Goal: Information Seeking & Learning: Learn about a topic

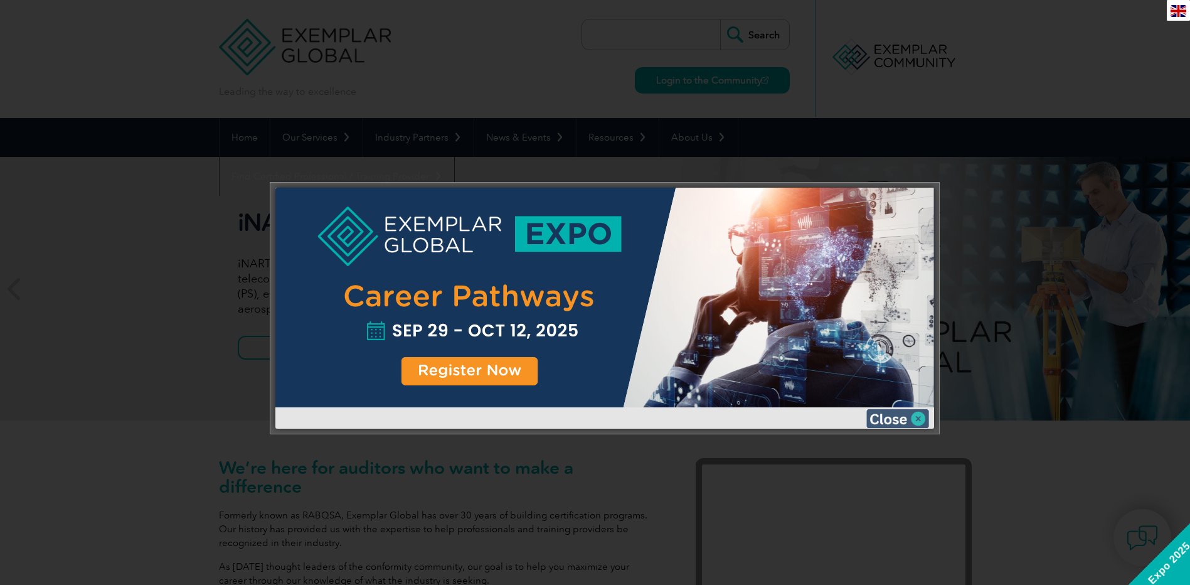
click at [922, 417] on img at bounding box center [898, 418] width 63 height 19
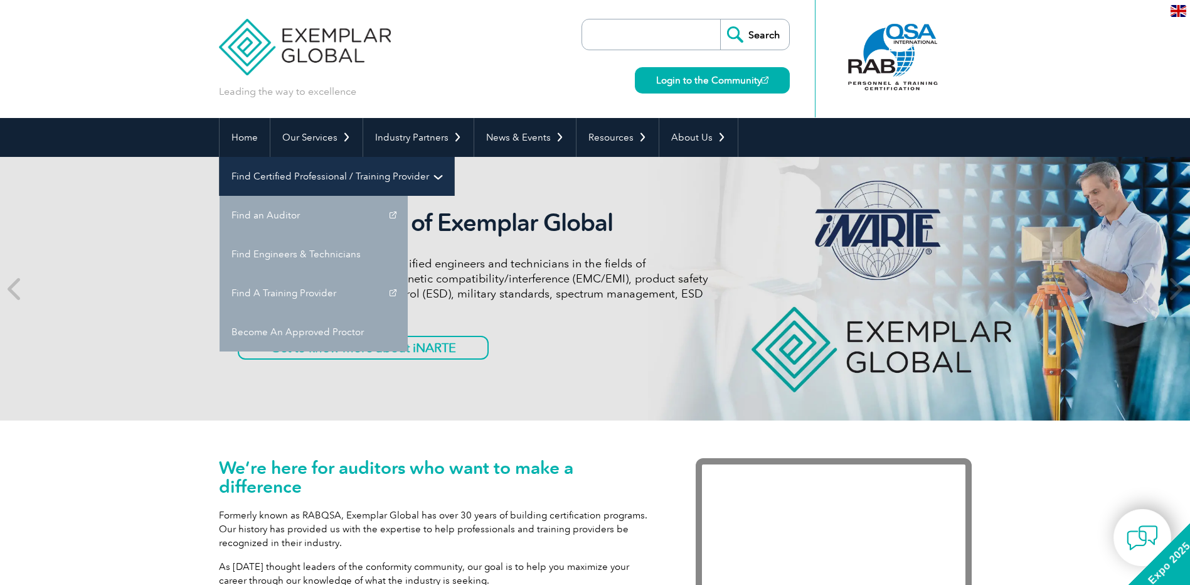
click at [454, 157] on link "Find Certified Professional / Training Provider" at bounding box center [337, 176] width 235 height 39
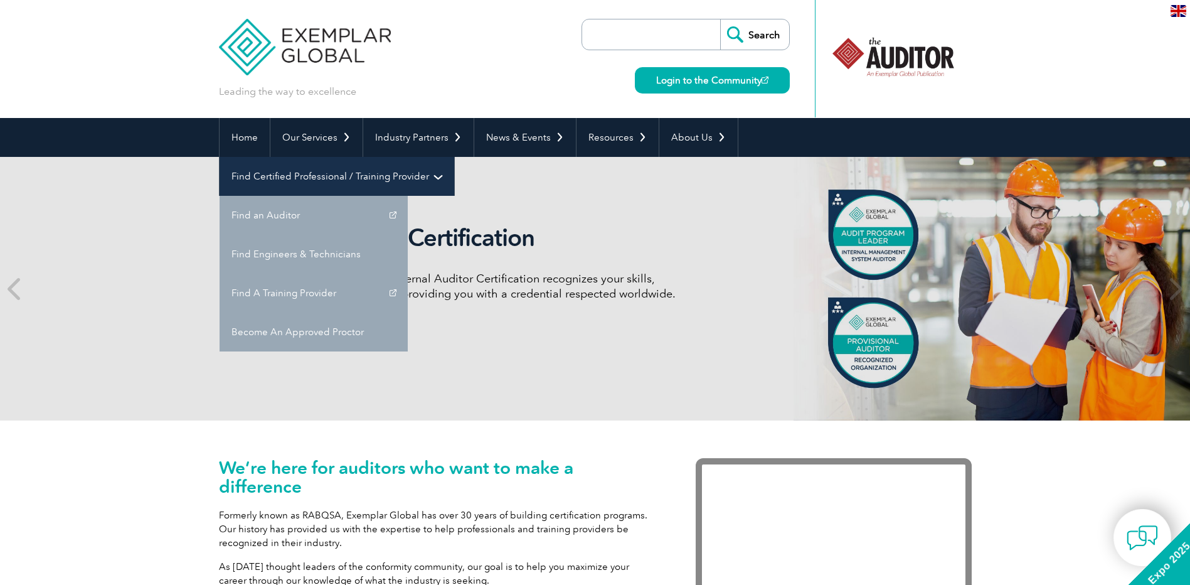
click at [454, 157] on link "Find Certified Professional / Training Provider" at bounding box center [337, 176] width 235 height 39
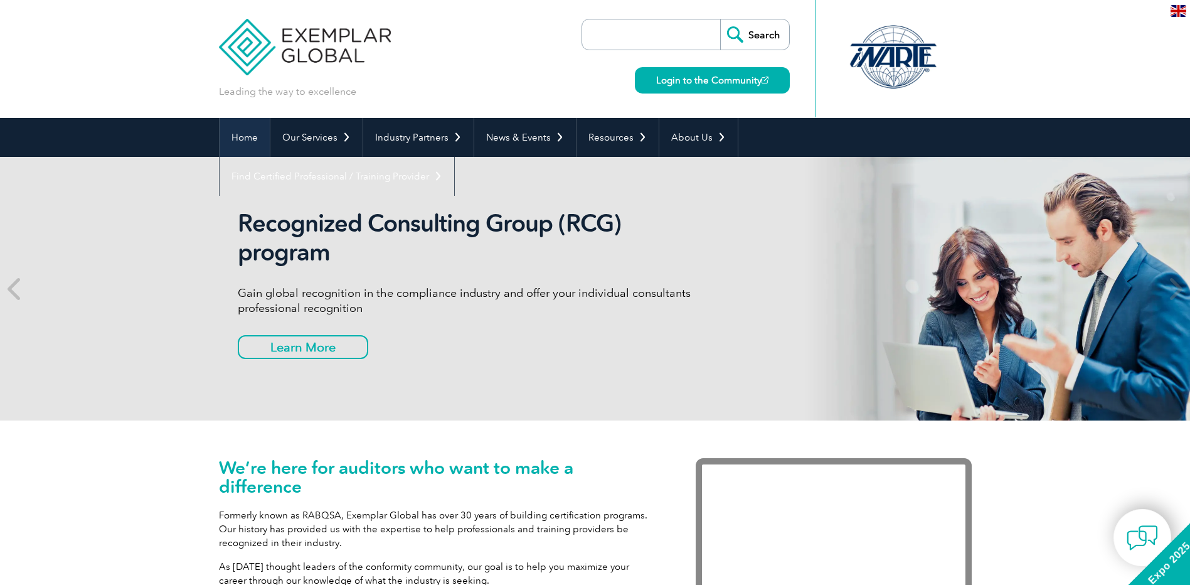
click at [242, 128] on link "Home" at bounding box center [245, 137] width 50 height 39
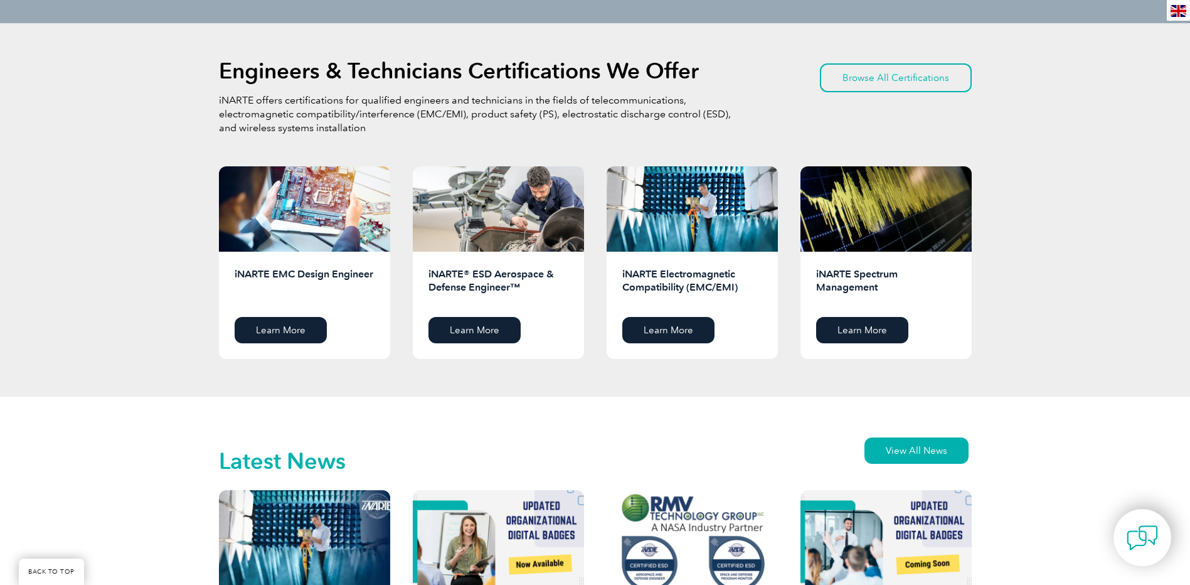
scroll to position [1569, 0]
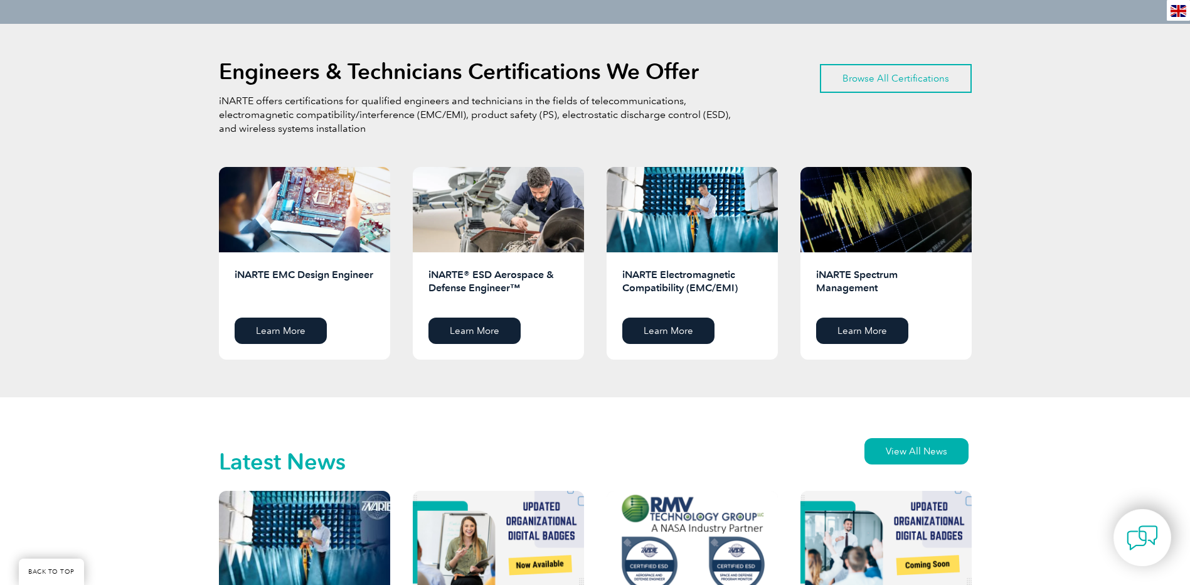
click at [889, 82] on link "Browse All Certifications" at bounding box center [896, 78] width 152 height 29
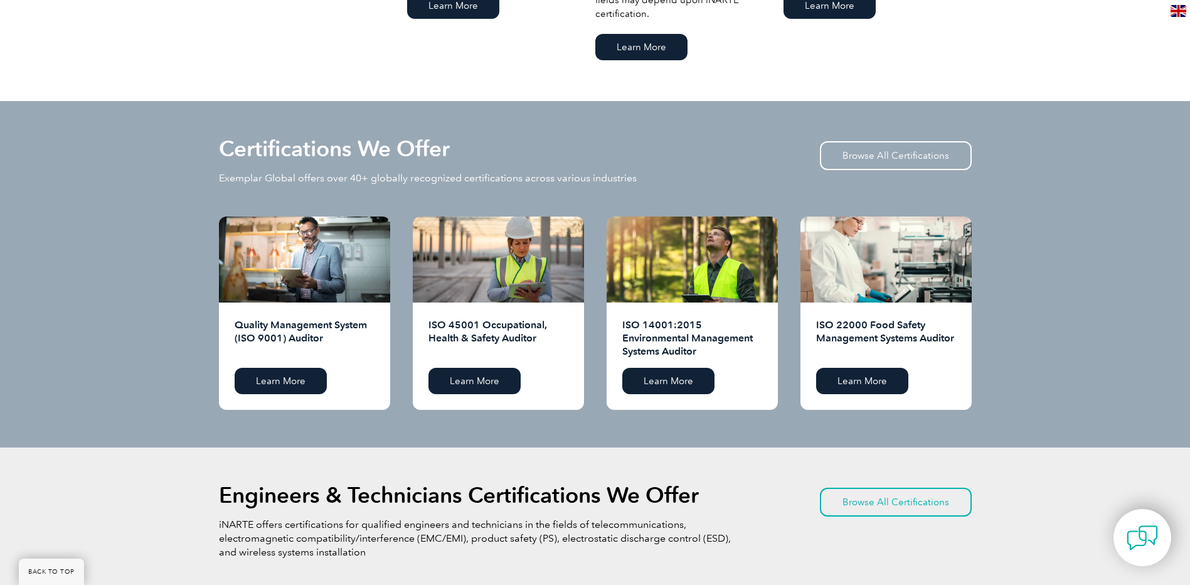
scroll to position [1129, 0]
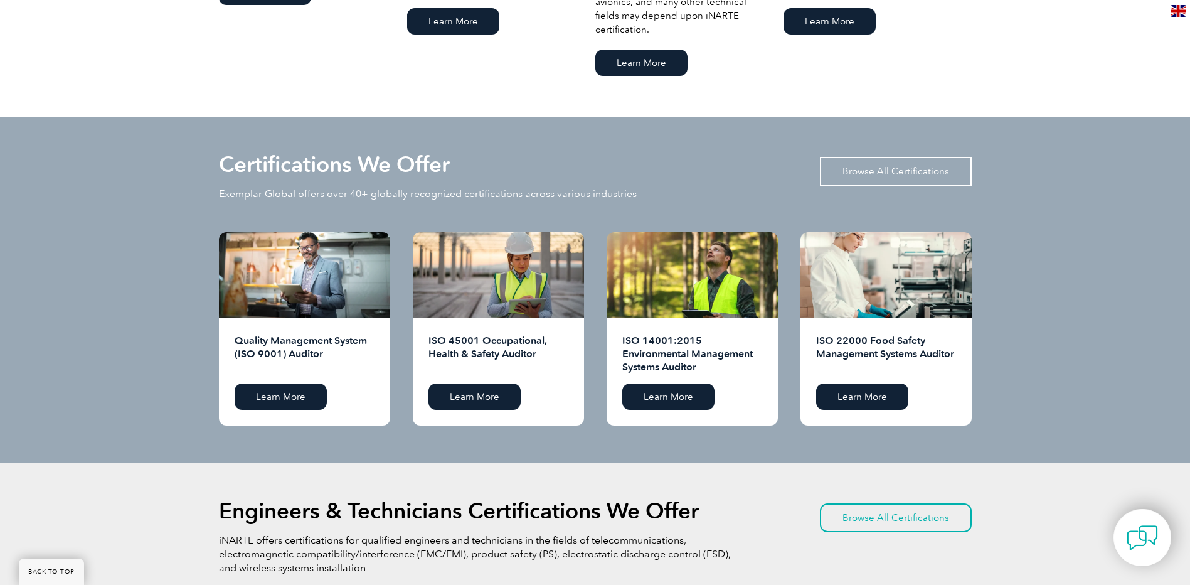
click at [938, 171] on link "Browse All Certifications" at bounding box center [896, 171] width 152 height 29
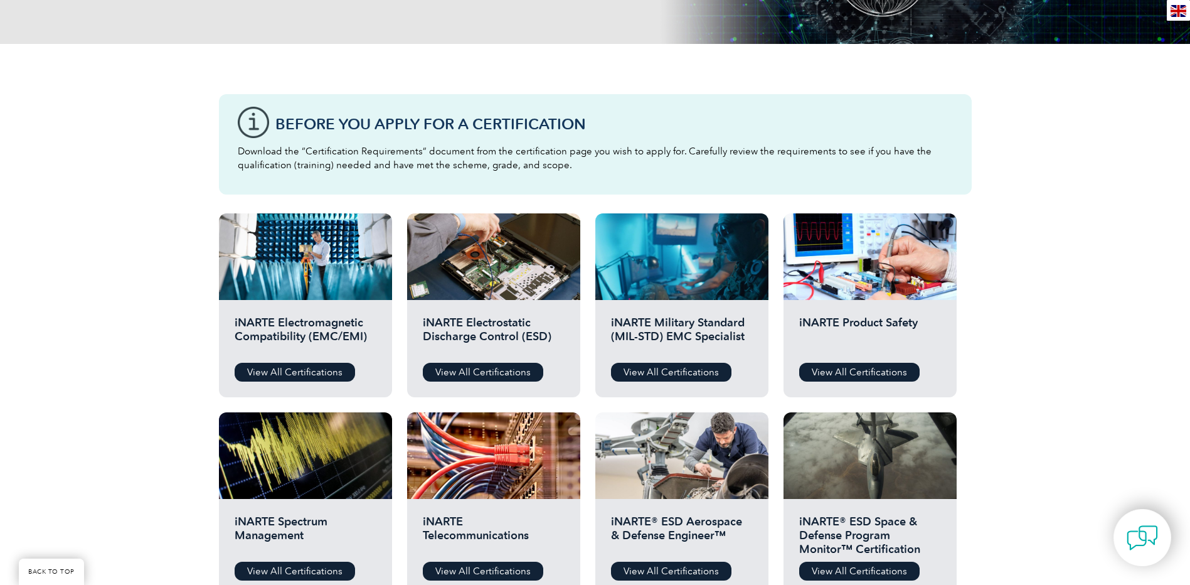
scroll to position [188, 0]
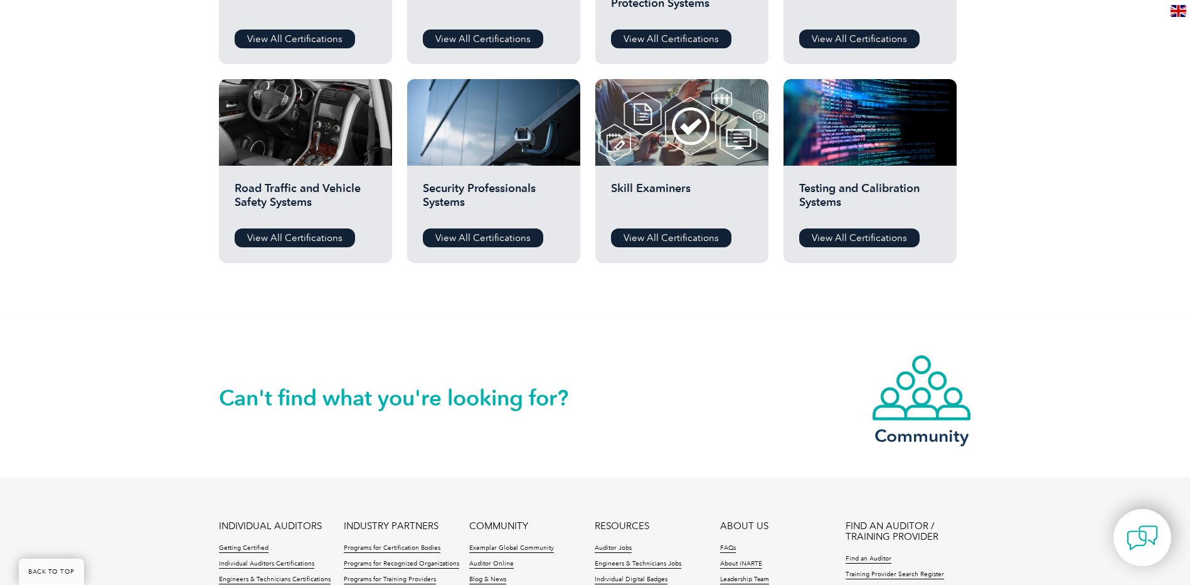
scroll to position [1004, 0]
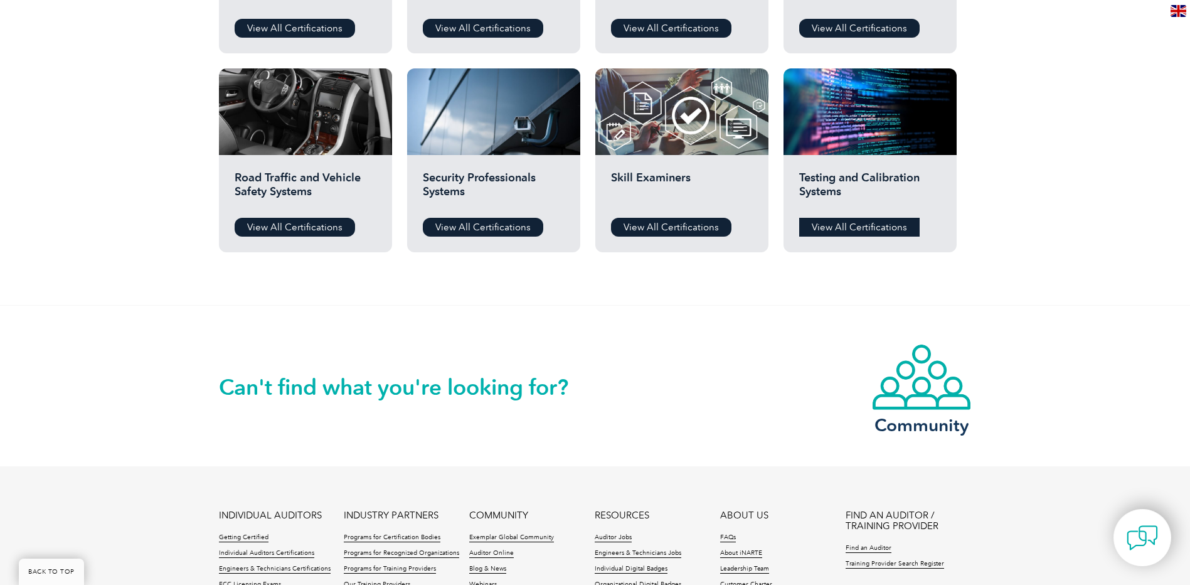
click at [887, 228] on link "View All Certifications" at bounding box center [859, 227] width 120 height 19
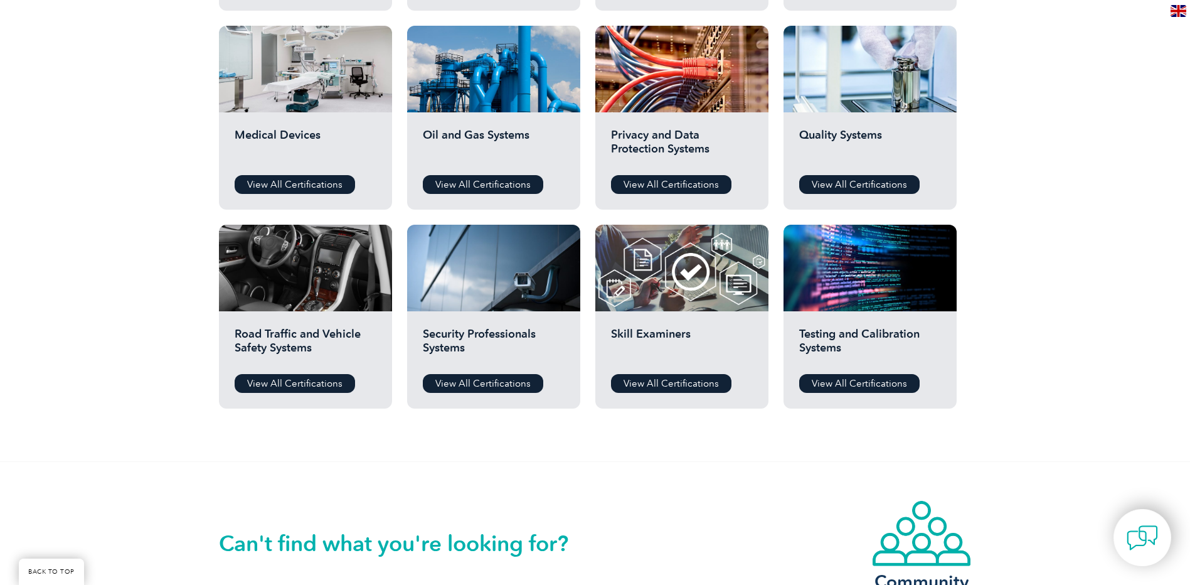
scroll to position [816, 0]
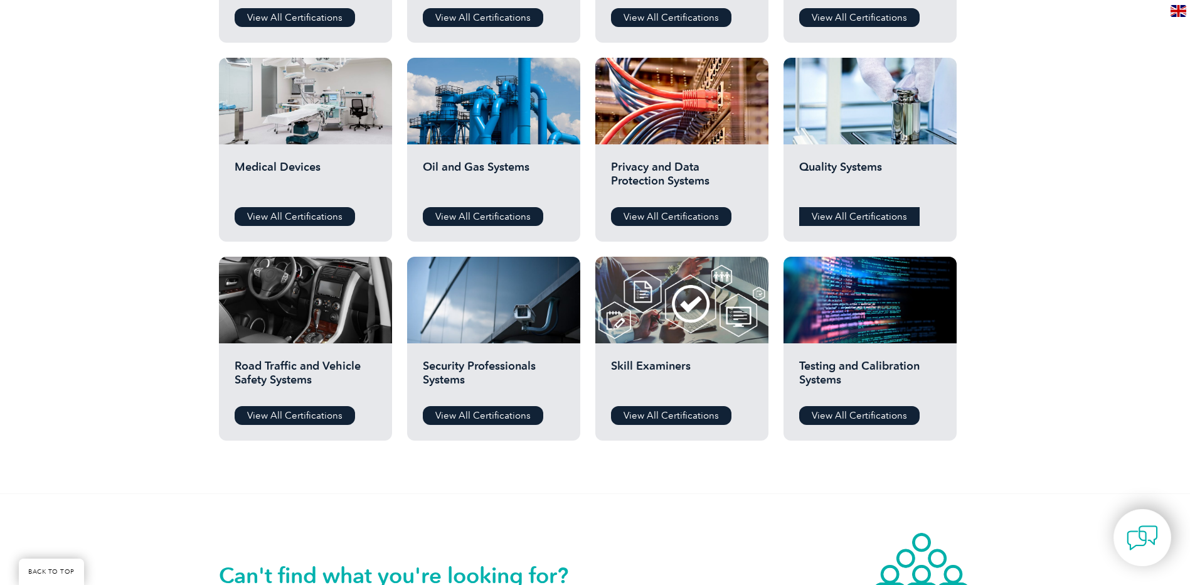
click at [882, 216] on link "View All Certifications" at bounding box center [859, 216] width 120 height 19
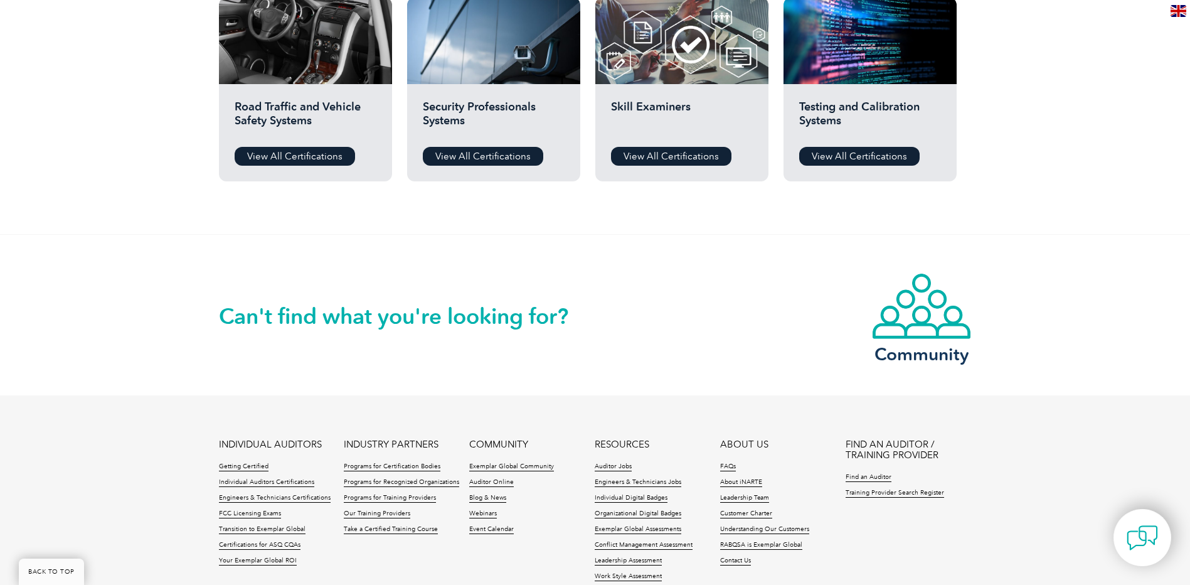
scroll to position [1129, 0]
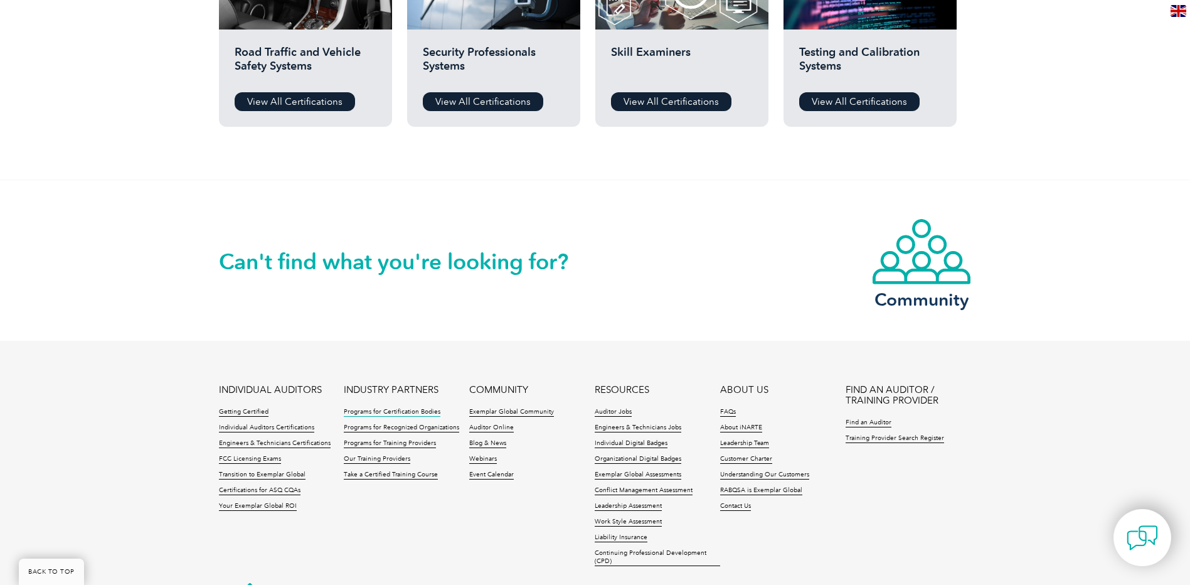
click at [420, 411] on link "Programs for Certification Bodies" at bounding box center [392, 412] width 97 height 9
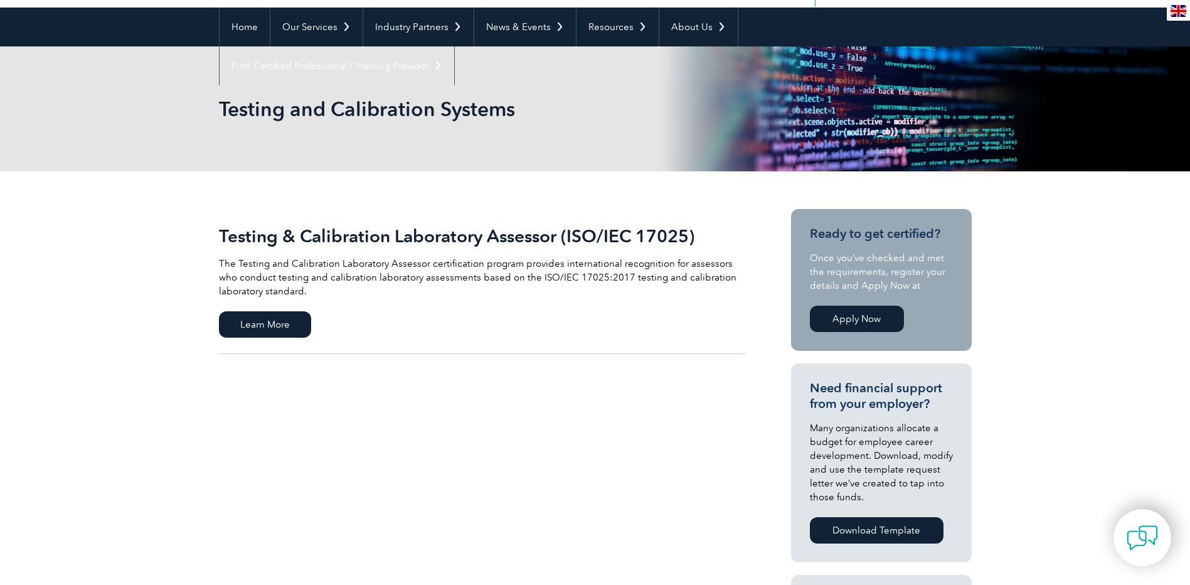
scroll to position [125, 0]
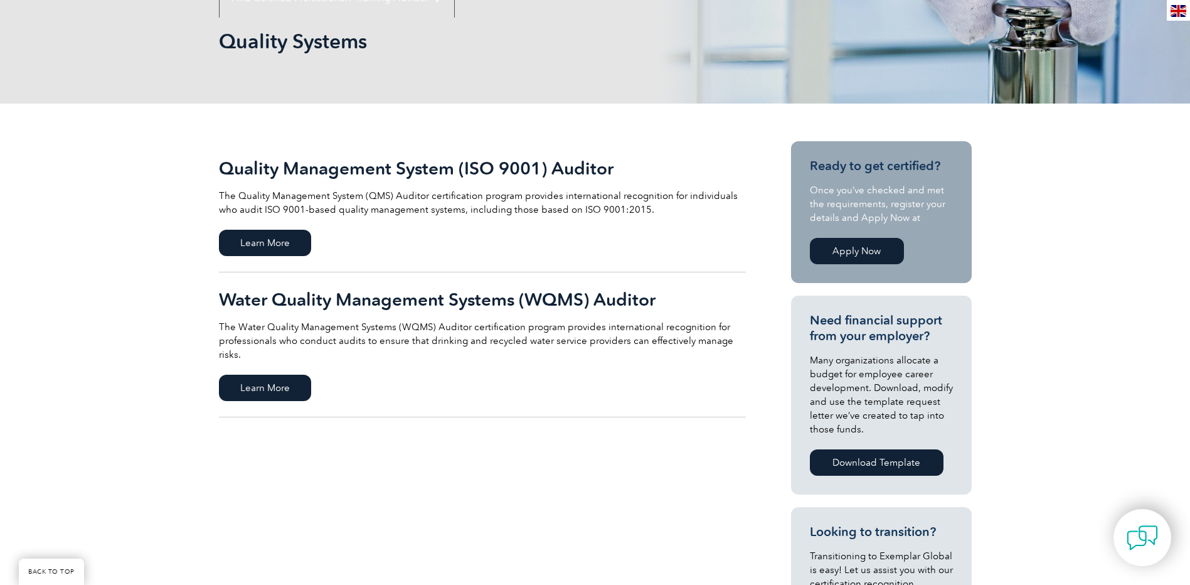
scroll to position [188, 0]
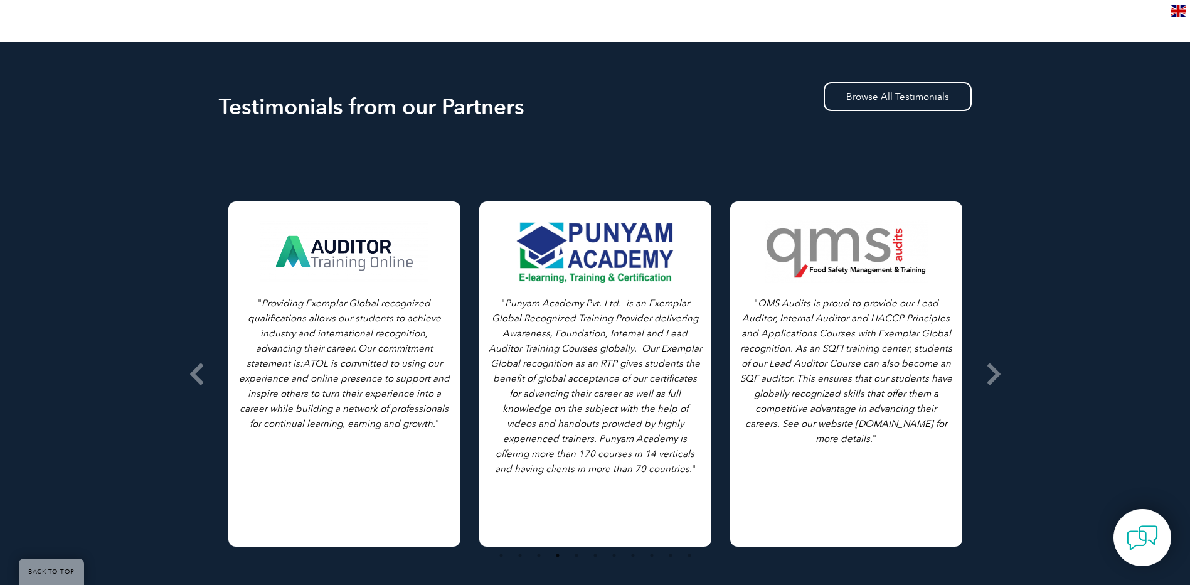
scroll to position [1569, 0]
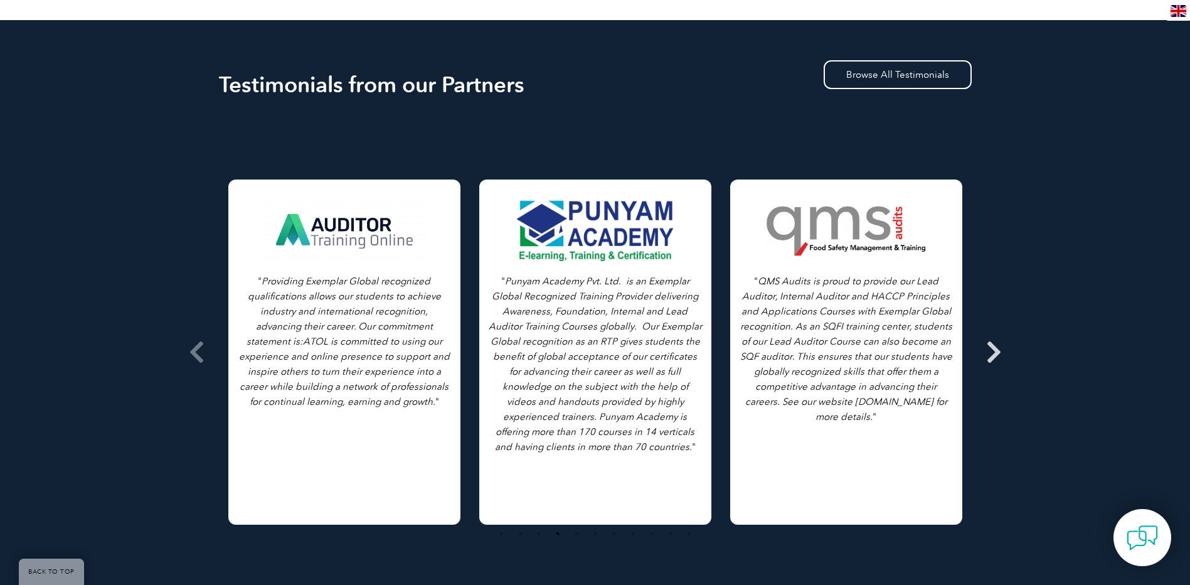
click at [993, 352] on icon at bounding box center [994, 352] width 16 height 0
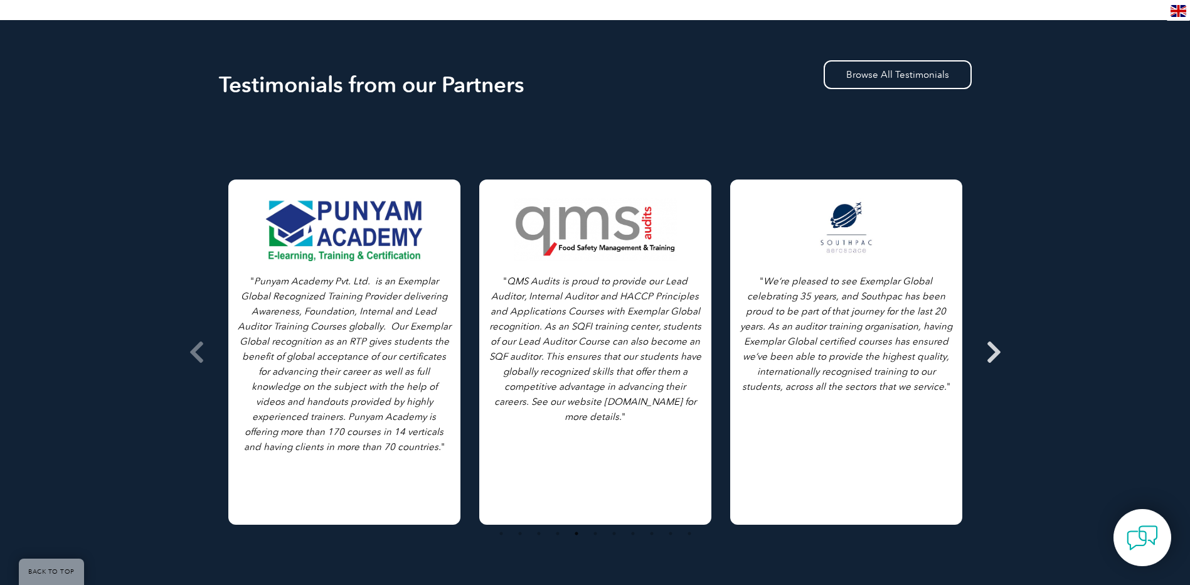
click at [996, 352] on icon at bounding box center [994, 352] width 16 height 0
click at [993, 352] on icon at bounding box center [994, 352] width 16 height 0
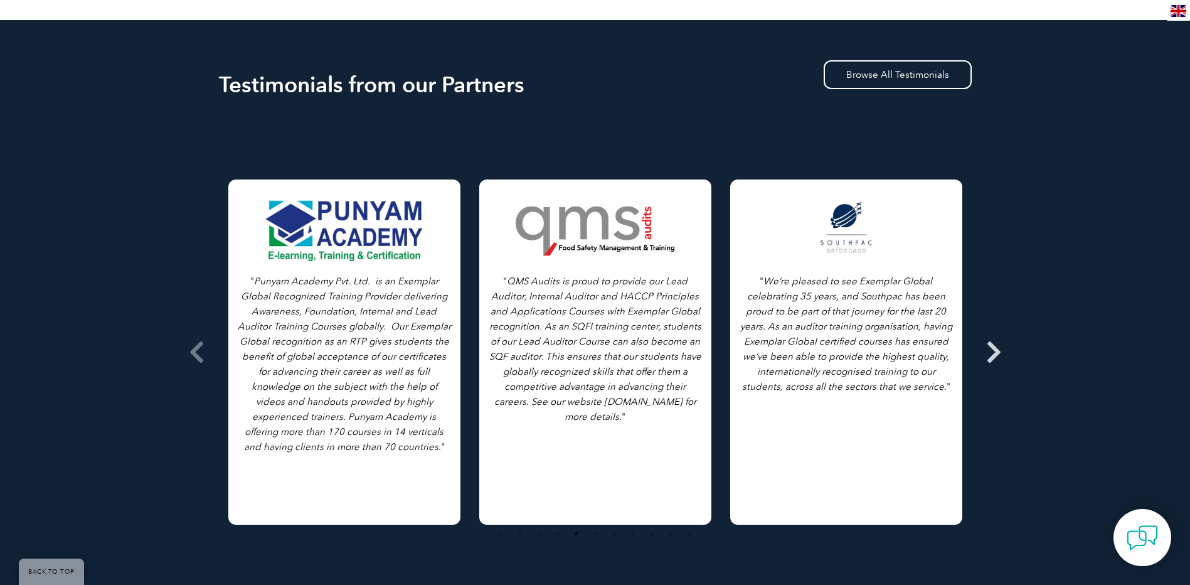
click at [993, 352] on icon at bounding box center [994, 352] width 16 height 0
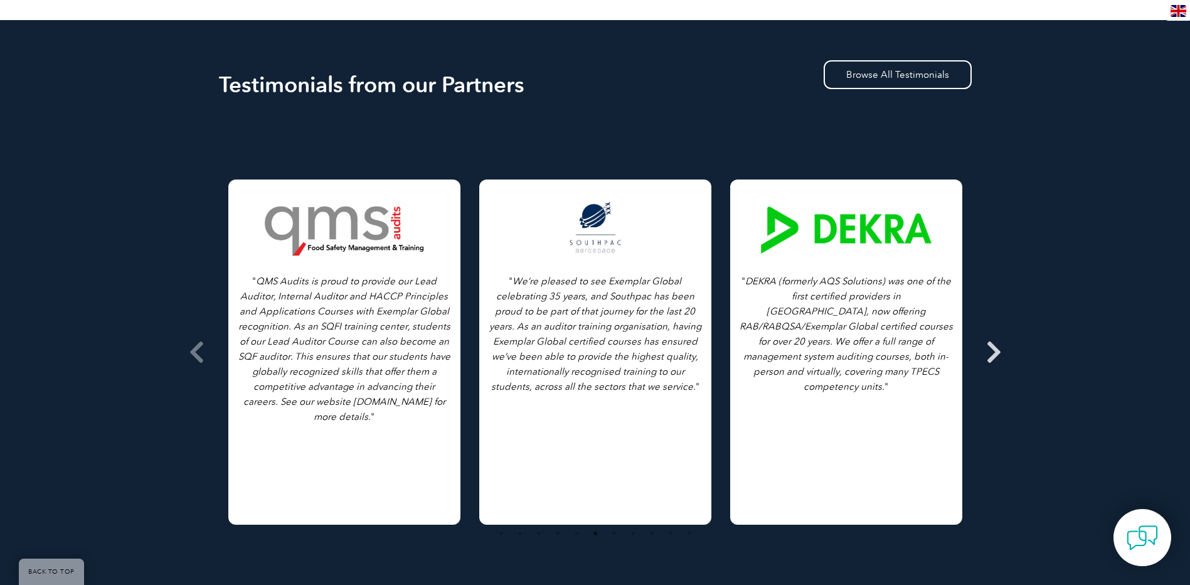
click at [994, 352] on icon at bounding box center [994, 352] width 16 height 0
click at [995, 352] on icon at bounding box center [994, 352] width 16 height 0
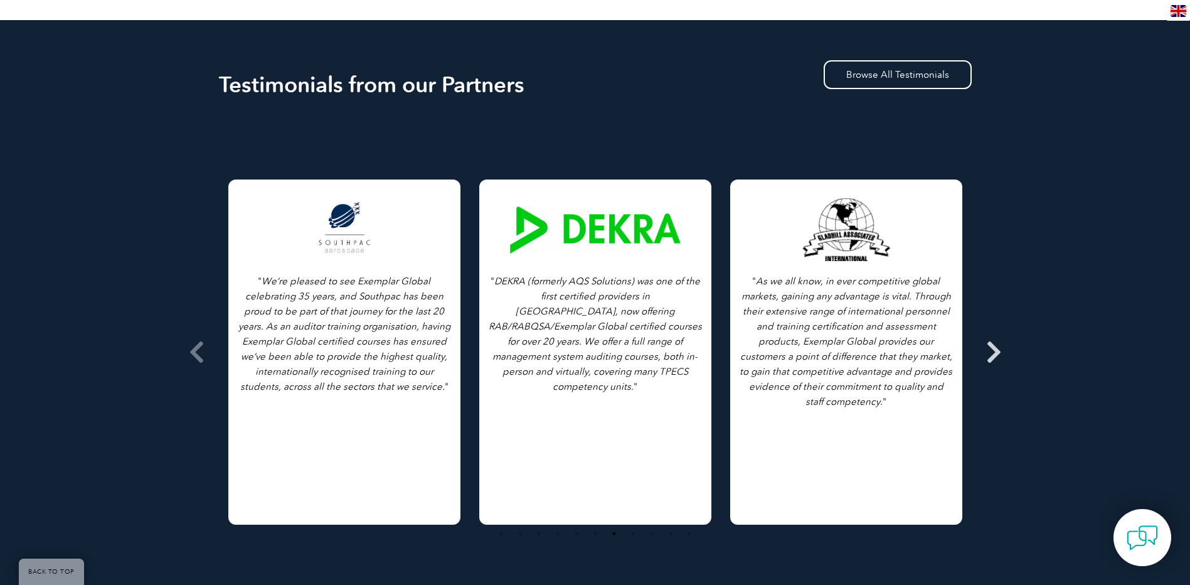
click at [987, 352] on icon at bounding box center [994, 352] width 16 height 0
click at [998, 352] on icon at bounding box center [994, 352] width 16 height 0
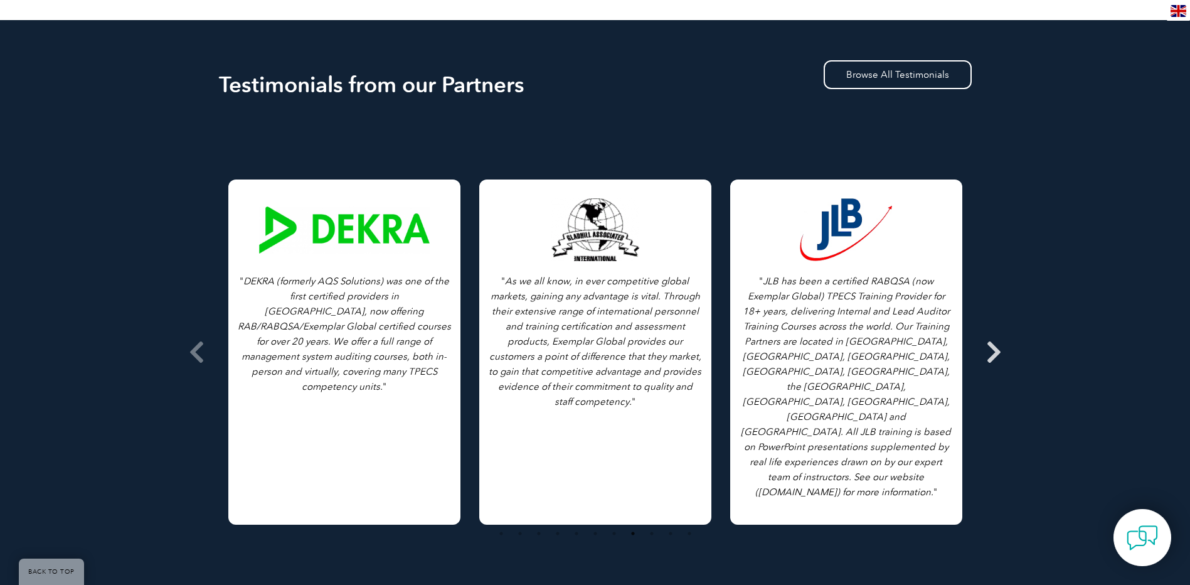
click at [996, 352] on icon at bounding box center [994, 352] width 16 height 0
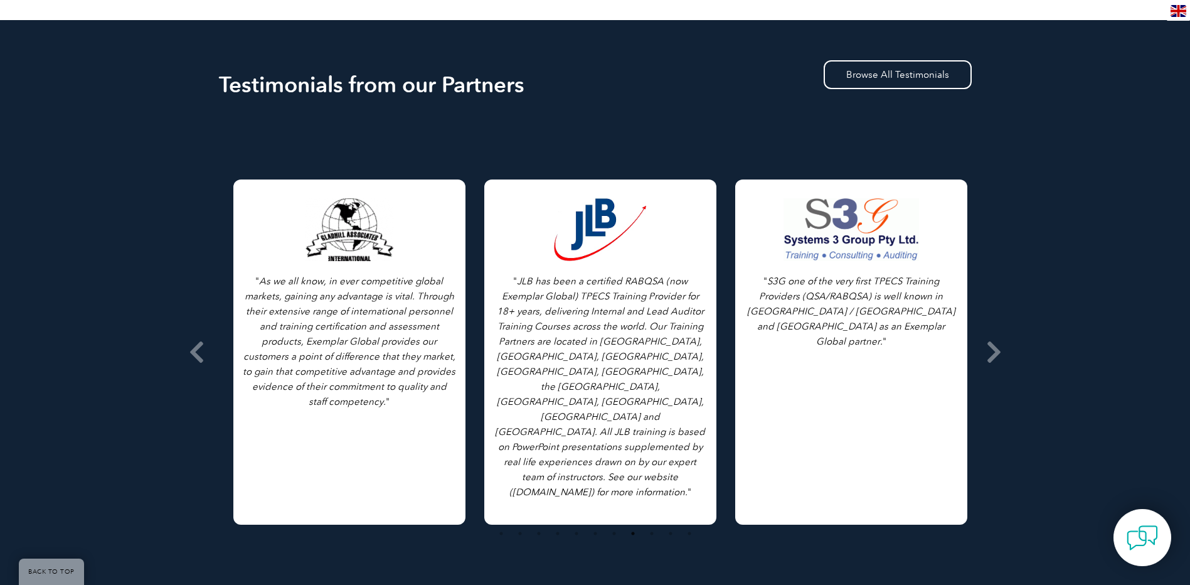
drag, startPoint x: 957, startPoint y: 344, endPoint x: 449, endPoint y: 335, distance: 507.7
click at [484, 335] on div "" JLB has been a certified RABQSA (now Exemplar Global) TPECS Training Provider…" at bounding box center [600, 351] width 232 height 345
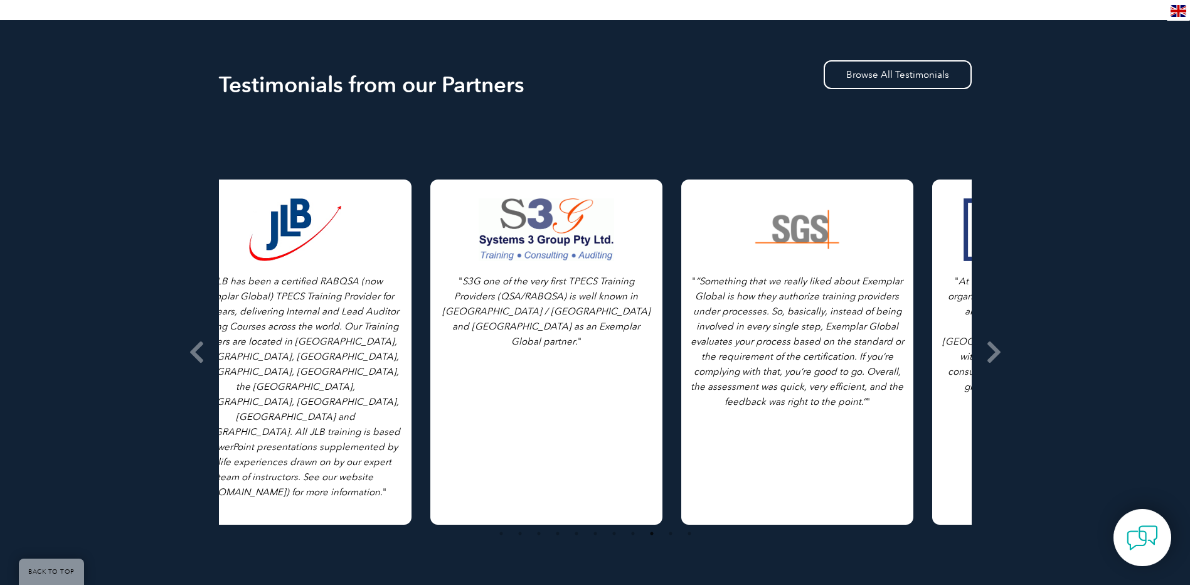
drag, startPoint x: 833, startPoint y: 310, endPoint x: 312, endPoint y: 326, distance: 521.7
click at [430, 328] on div "" S3G one of the very first TPECS Training Providers (QSA/RABQSA) is well known…" at bounding box center [546, 351] width 232 height 345
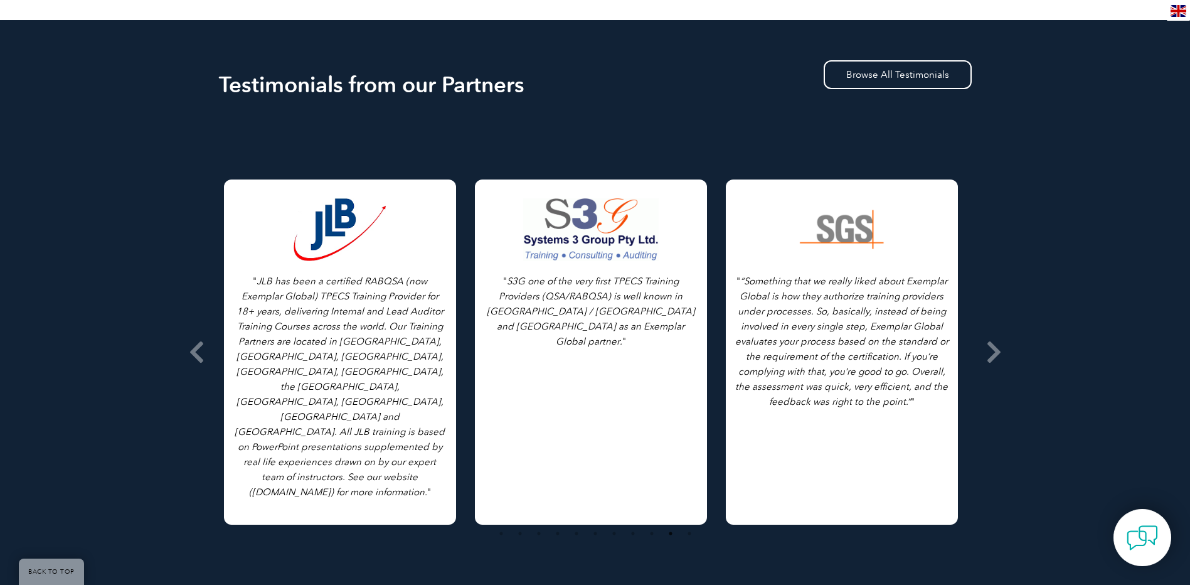
drag, startPoint x: 797, startPoint y: 300, endPoint x: 241, endPoint y: 309, distance: 556.0
click at [735, 309] on icon "“Something that we really liked about Exemplar Global is how they authorize tra…" at bounding box center [841, 341] width 213 height 132
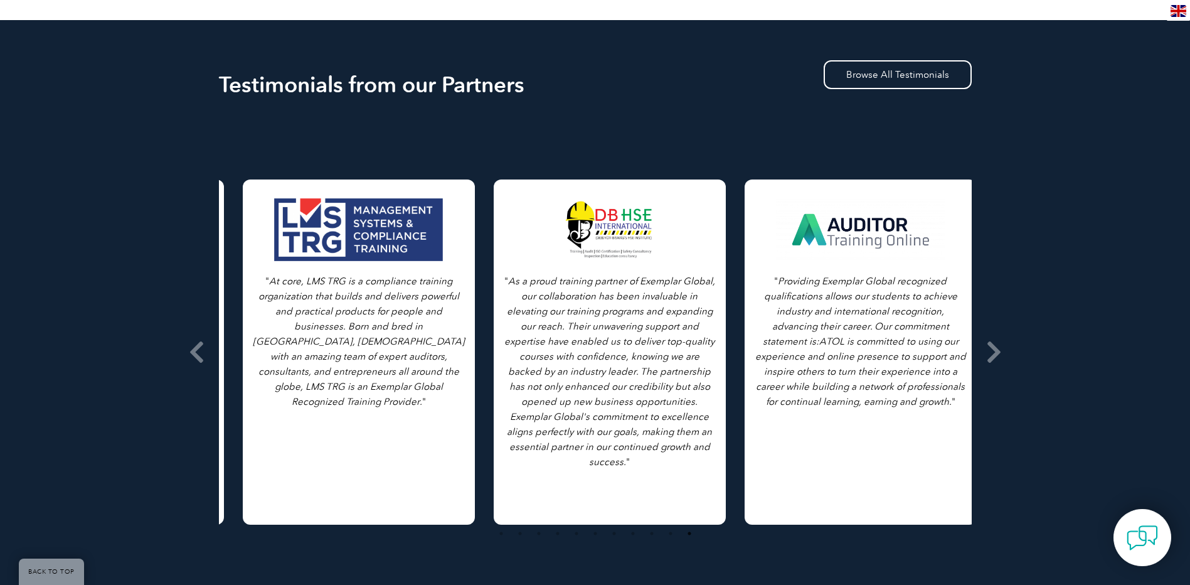
drag, startPoint x: 745, startPoint y: 303, endPoint x: 268, endPoint y: 313, distance: 477.6
click at [268, 313] on p "" At core, LMS TRG is a compliance training organization that builds and delive…" at bounding box center [358, 342] width 213 height 136
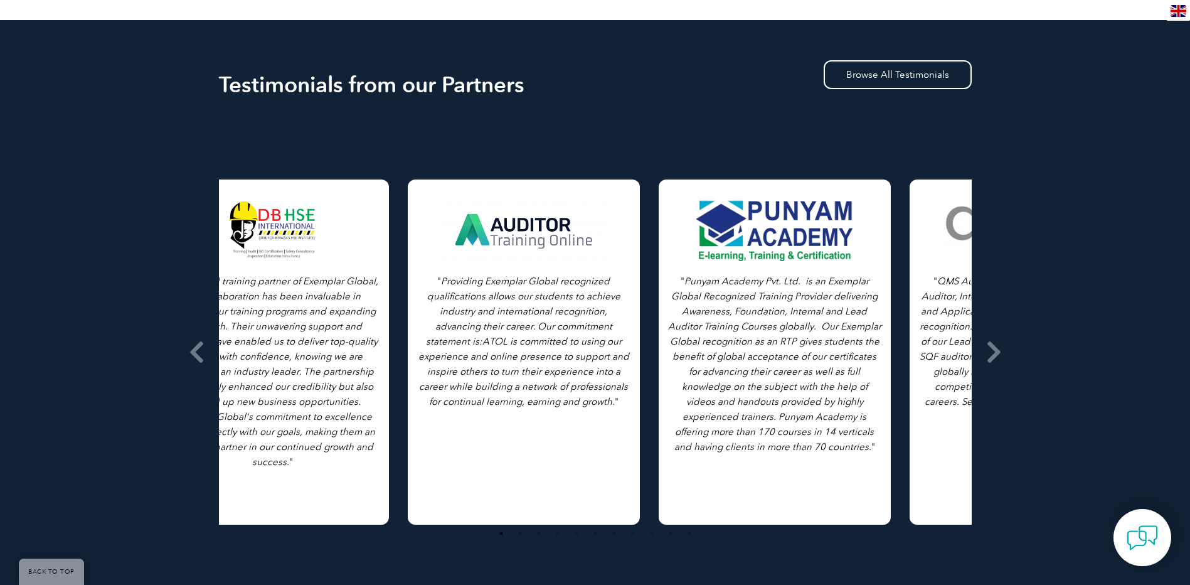
drag, startPoint x: 883, startPoint y: 299, endPoint x: 225, endPoint y: 320, distance: 658.6
click at [225, 320] on p "" As a proud training partner of Exemplar Global, our collaboration has been in…" at bounding box center [272, 372] width 213 height 196
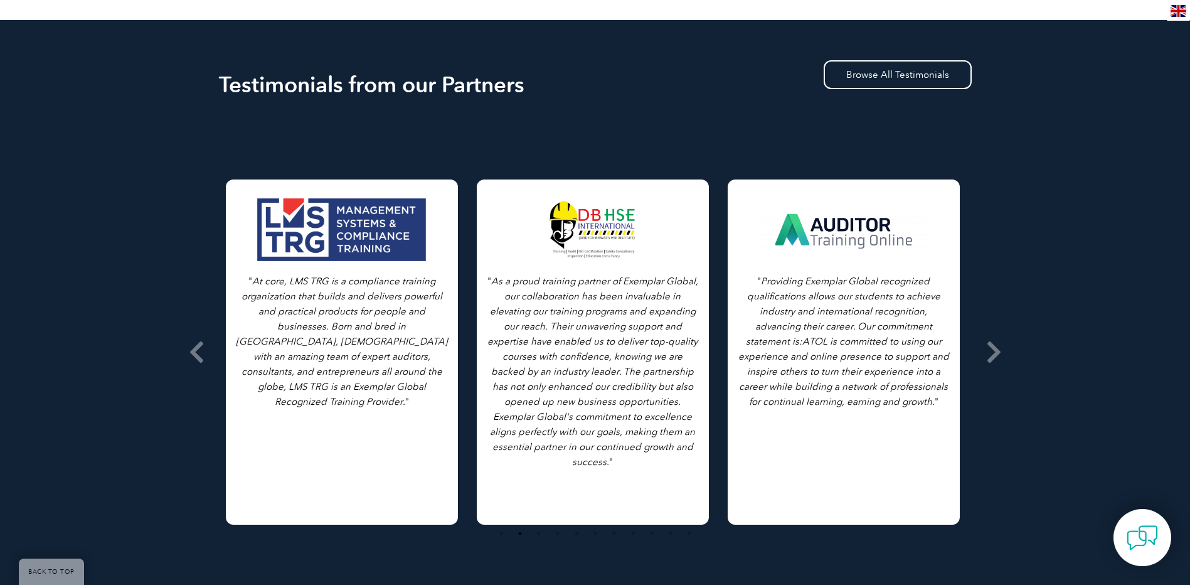
drag, startPoint x: 816, startPoint y: 279, endPoint x: 579, endPoint y: 292, distance: 238.2
click at [739, 292] on icon "Providing Exemplar Global recognized qualifications allows our students to achi…" at bounding box center [844, 341] width 211 height 132
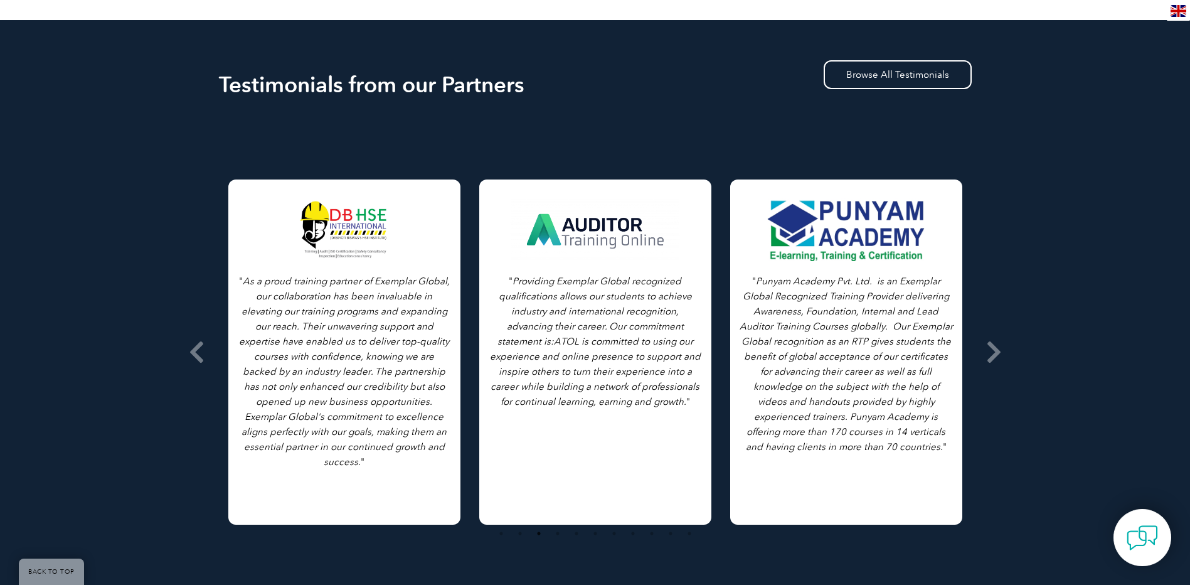
drag, startPoint x: 804, startPoint y: 290, endPoint x: 463, endPoint y: 309, distance: 341.9
click at [740, 309] on p "" Punyam Academy Pvt. Ltd. is an Exemplar Global Recognized Training Provider d…" at bounding box center [846, 364] width 213 height 181
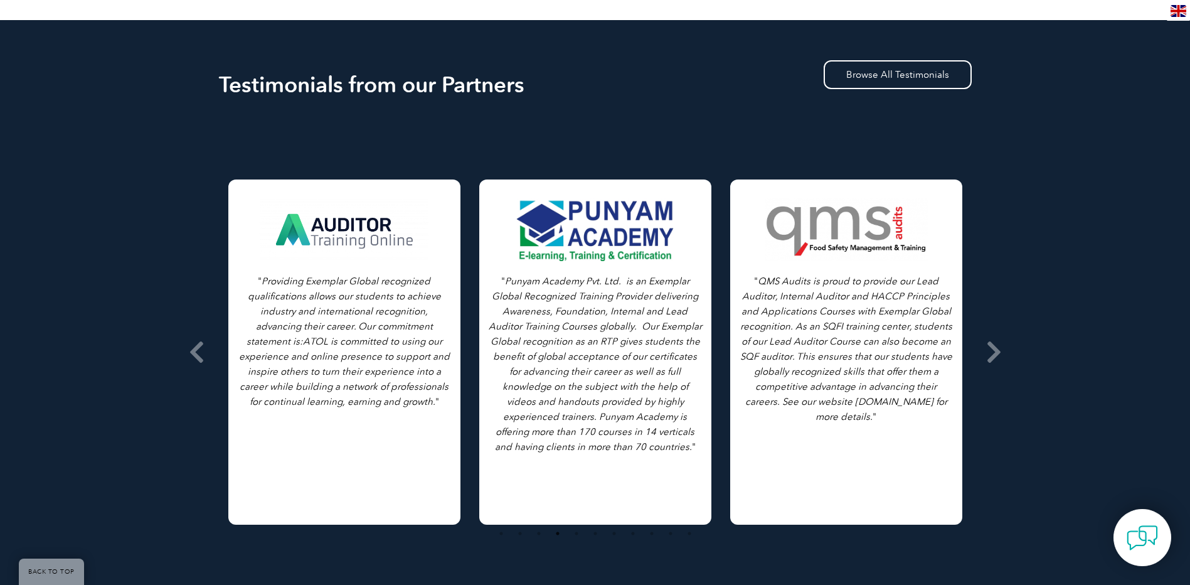
drag, startPoint x: 801, startPoint y: 303, endPoint x: 540, endPoint y: 296, distance: 261.1
click at [740, 307] on p "" QMS Audits is proud to provide our Lead Auditor, Internal Auditor and HACCP P…" at bounding box center [846, 349] width 213 height 151
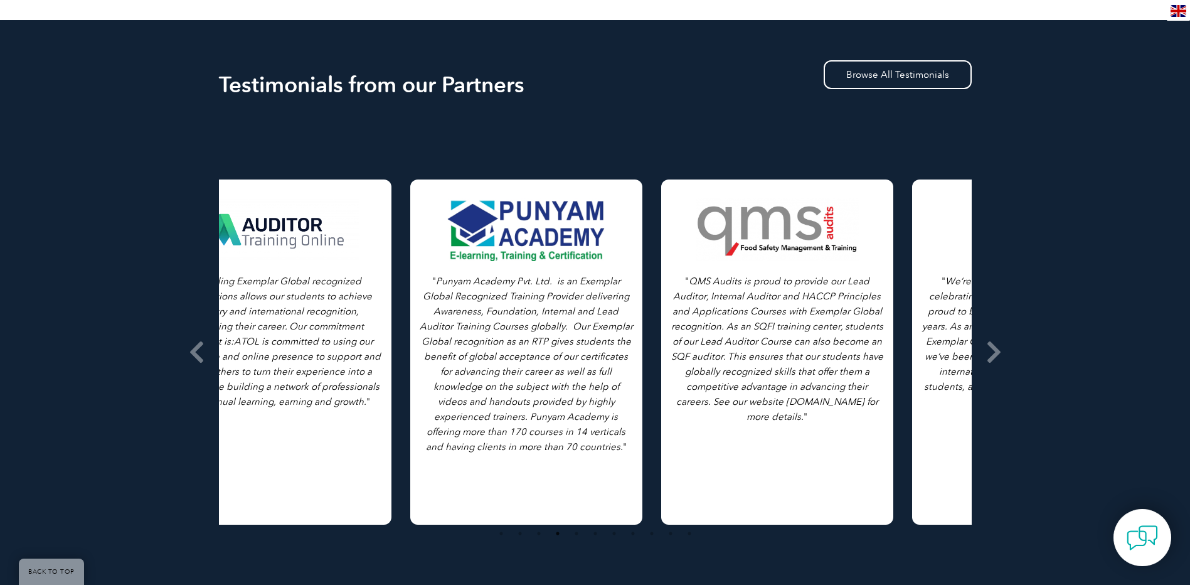
drag, startPoint x: 724, startPoint y: 302, endPoint x: 337, endPoint y: 307, distance: 387.2
click at [671, 310] on icon "QMS Audits is proud to provide our Lead Auditor, Internal Auditor and HACCP Pri…" at bounding box center [777, 348] width 212 height 147
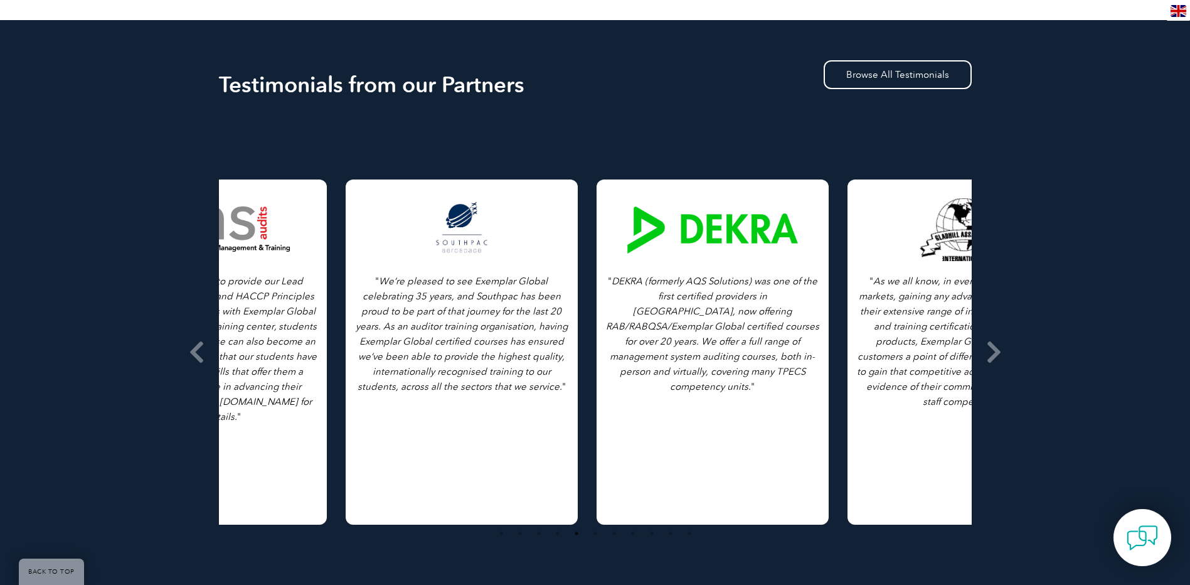
drag, startPoint x: 816, startPoint y: 295, endPoint x: 478, endPoint y: 313, distance: 339.3
click at [478, 313] on p "" We’re pleased to see Exemplar Global celebrating 35 years, and Southpac has b…" at bounding box center [461, 334] width 213 height 120
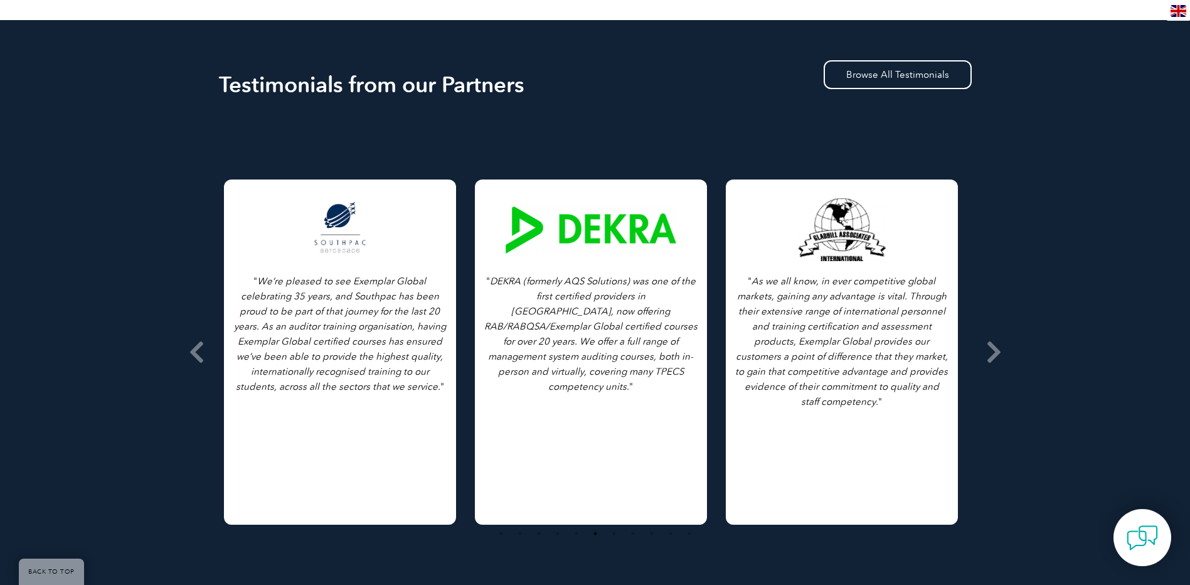
drag, startPoint x: 889, startPoint y: 266, endPoint x: 571, endPoint y: 270, distance: 317.5
click at [572, 275] on icon "DEKRA (formerly AQS Solutions) was one of the first certified providers in Nort…" at bounding box center [590, 333] width 213 height 117
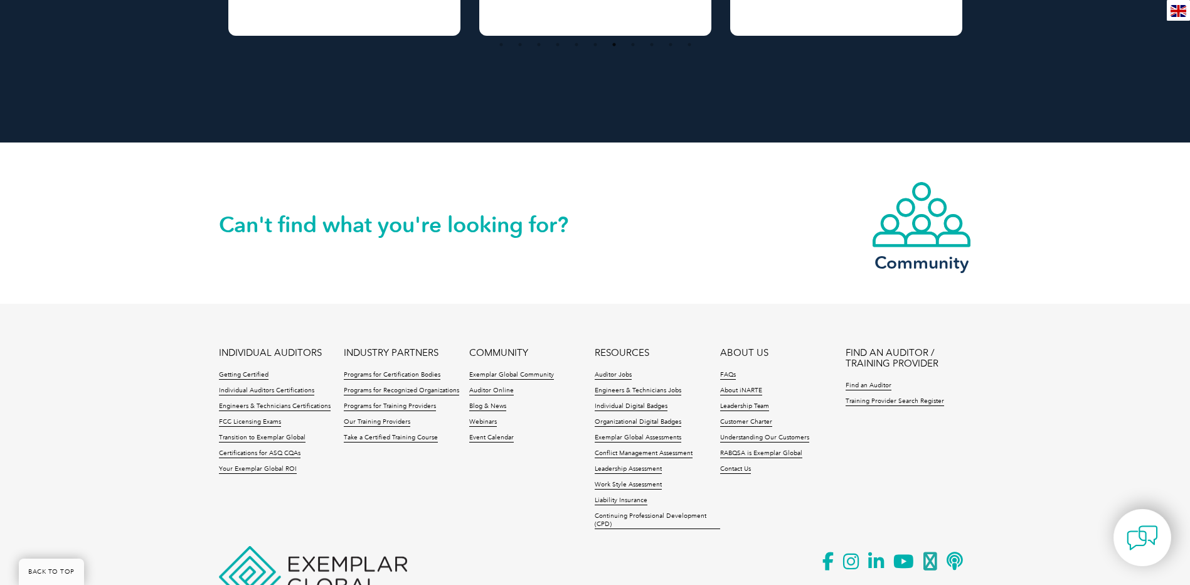
scroll to position [2105, 0]
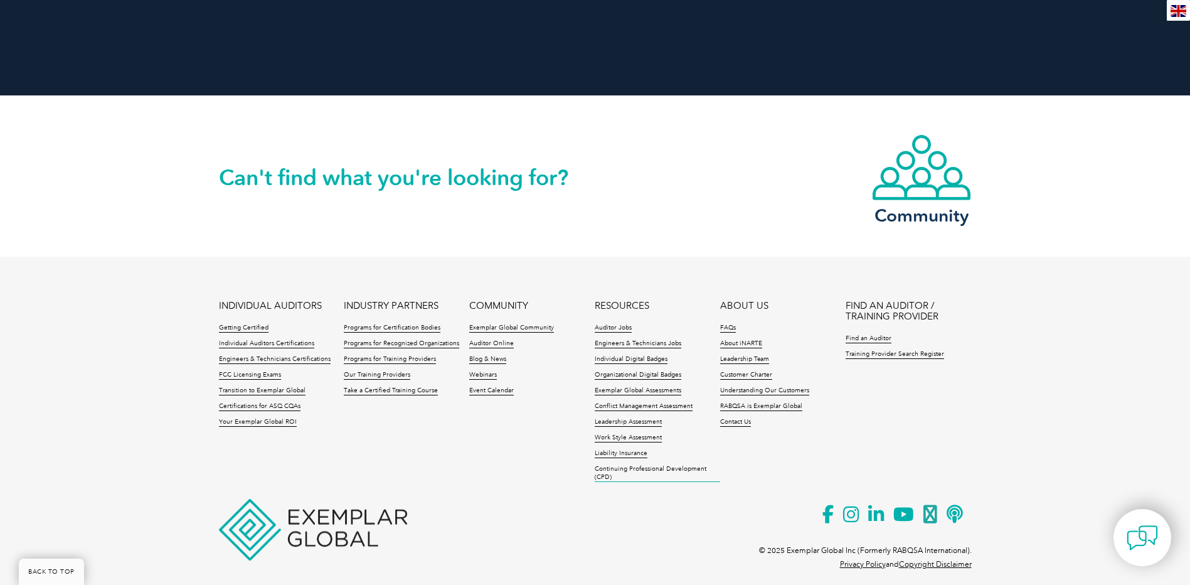
click at [639, 465] on link "Continuing Professional Development (CPD)" at bounding box center [657, 473] width 125 height 17
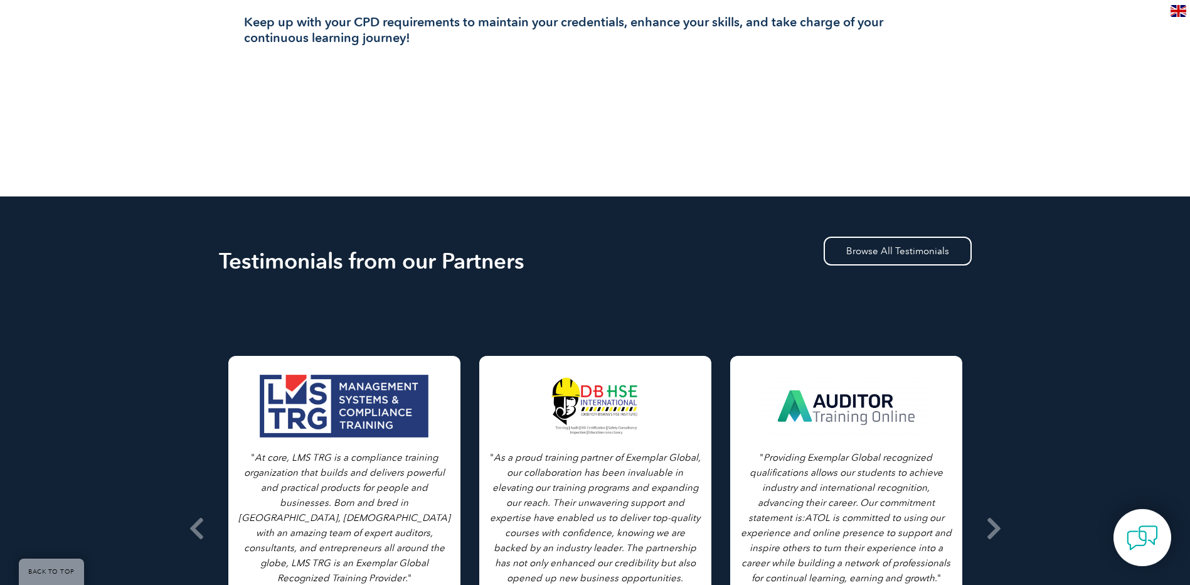
scroll to position [1067, 0]
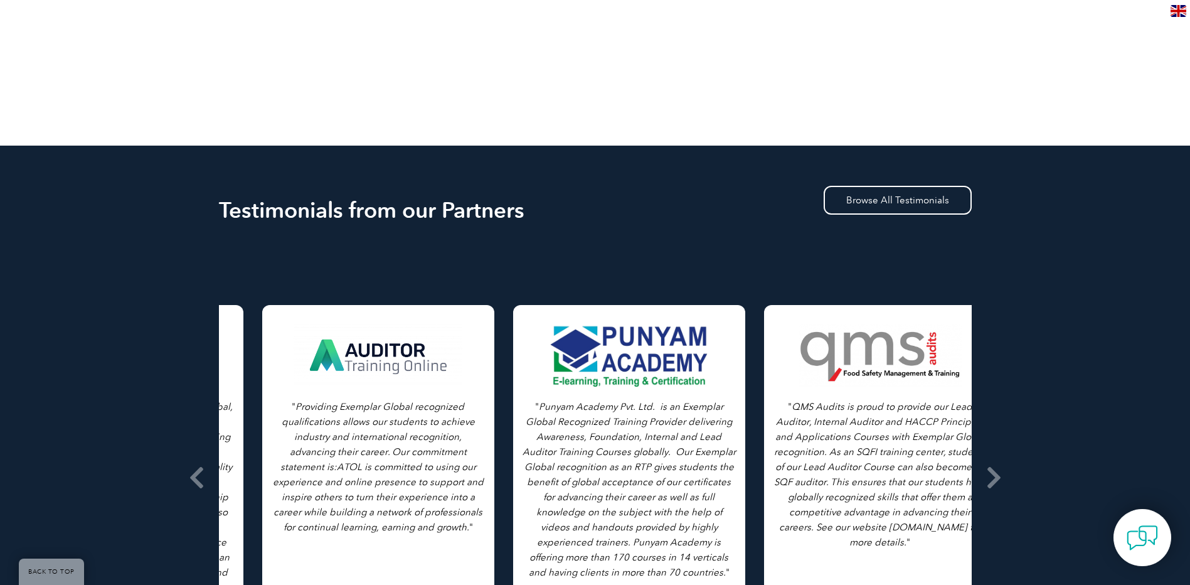
drag, startPoint x: 771, startPoint y: 456, endPoint x: 313, endPoint y: 443, distance: 458.2
click at [523, 445] on p "" Punyam Academy Pvt. Ltd. is an Exemplar Global Recognized Training Provider d…" at bounding box center [629, 489] width 213 height 181
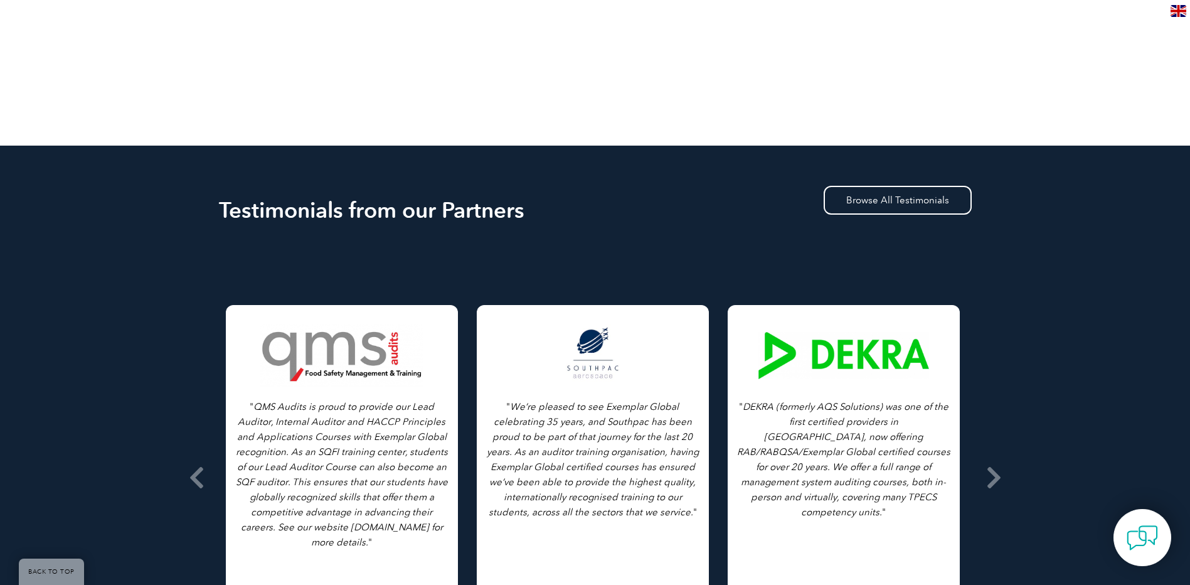
drag, startPoint x: 846, startPoint y: 432, endPoint x: 381, endPoint y: 426, distance: 465.0
click at [368, 428] on p "" QMS Audits is proud to provide our Lead Auditor, Internal Auditor and HACCP P…" at bounding box center [341, 474] width 213 height 151
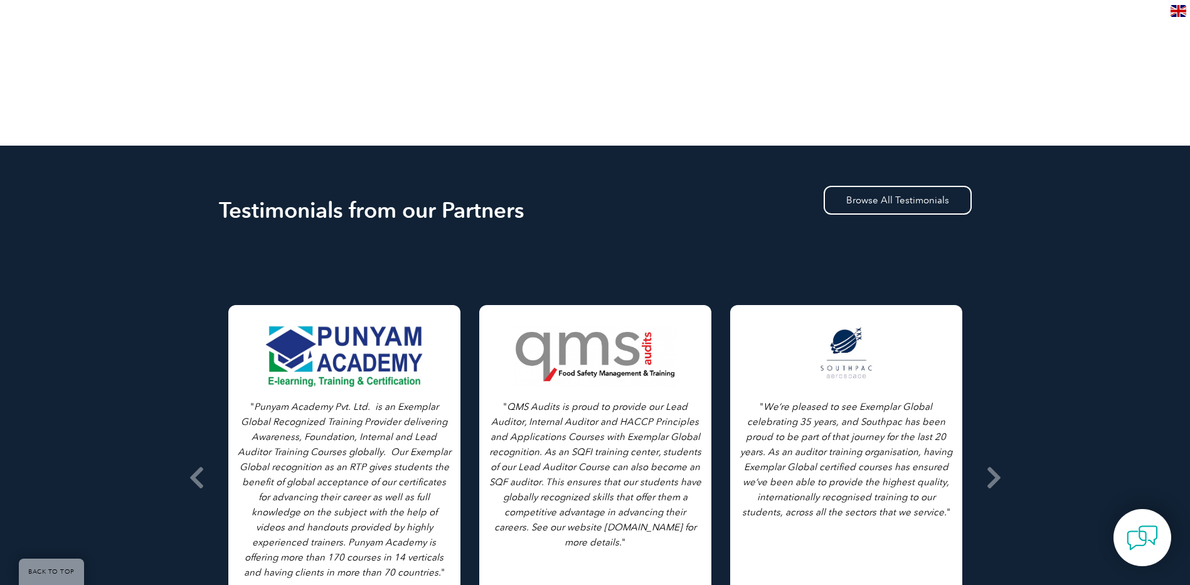
drag, startPoint x: 533, startPoint y: 411, endPoint x: 388, endPoint y: 411, distance: 145.6
click at [740, 413] on p "" We’re pleased to see Exemplar Global celebrating 35 years, and Southpac has b…" at bounding box center [846, 459] width 213 height 120
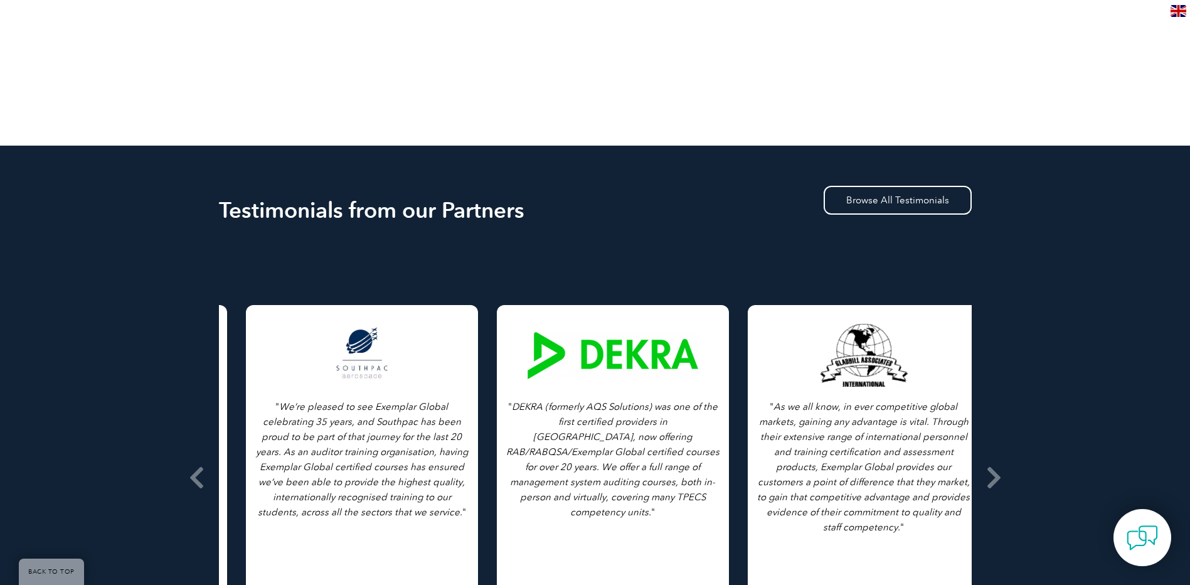
drag, startPoint x: 627, startPoint y: 415, endPoint x: 438, endPoint y: 412, distance: 189.5
click at [506, 416] on icon "DEKRA (formerly AQS Solutions) was one of the first certified providers in Nort…" at bounding box center [612, 459] width 213 height 117
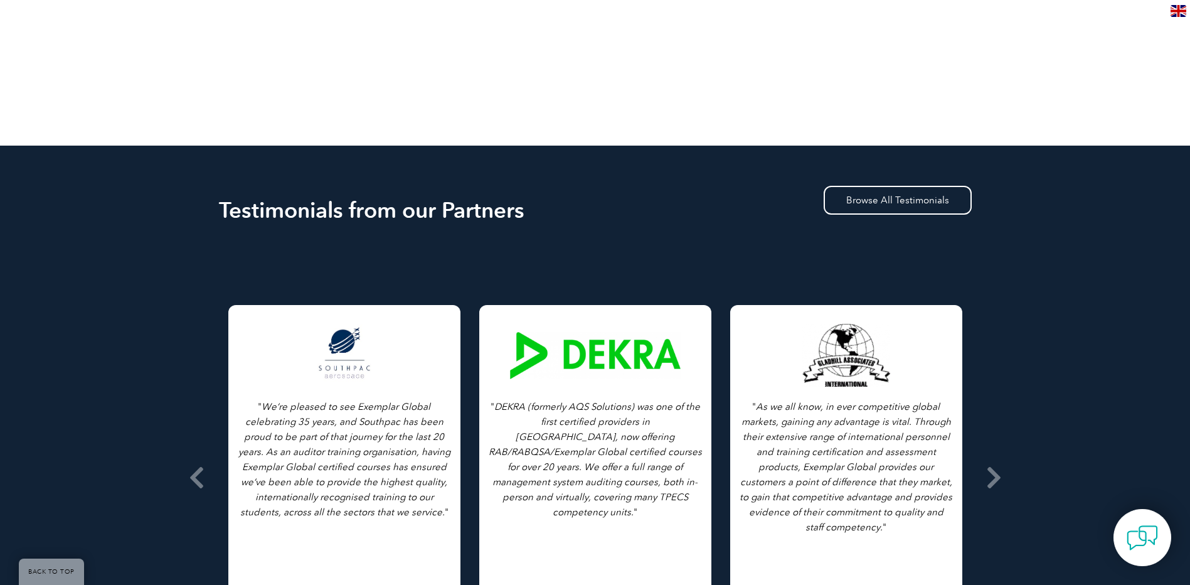
drag, startPoint x: 665, startPoint y: 408, endPoint x: 360, endPoint y: 397, distance: 304.5
click at [489, 399] on p "" DEKRA (formerly AQS Solutions) was one of the first certified providers in No…" at bounding box center [595, 459] width 213 height 120
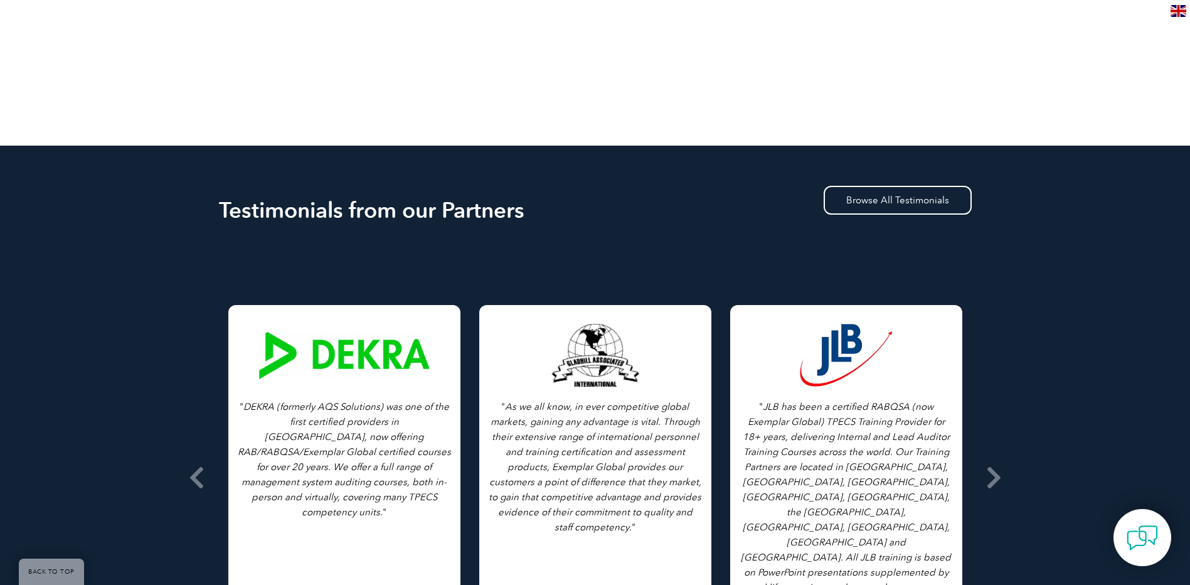
click at [412, 390] on div "" As we all know, in ever competitive global markets, gaining any advantage is …" at bounding box center [846, 477] width 6275 height 345
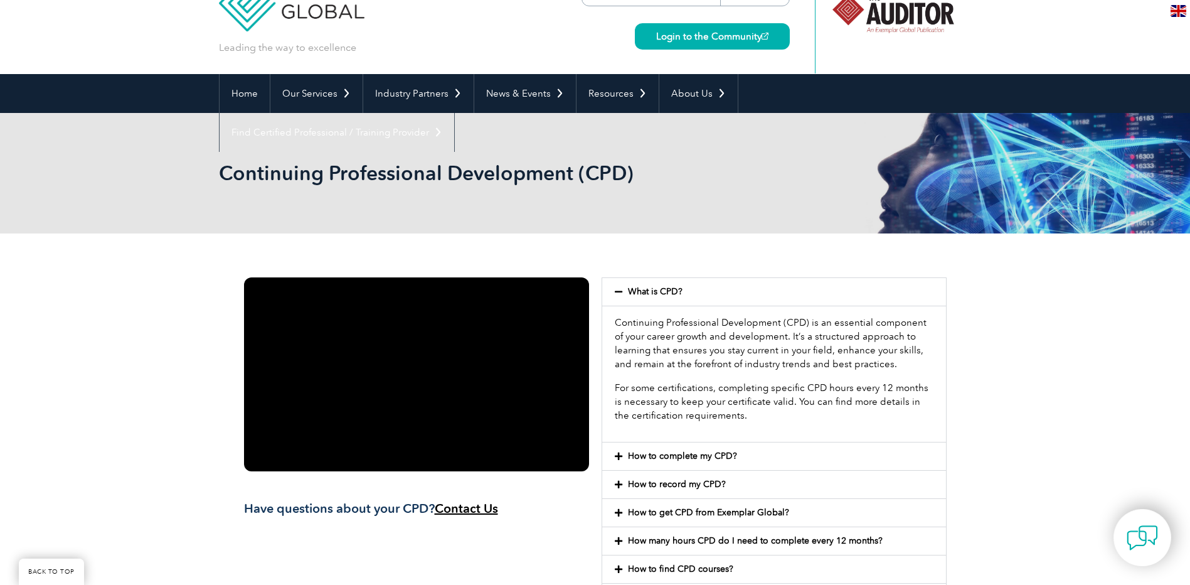
scroll to position [0, 0]
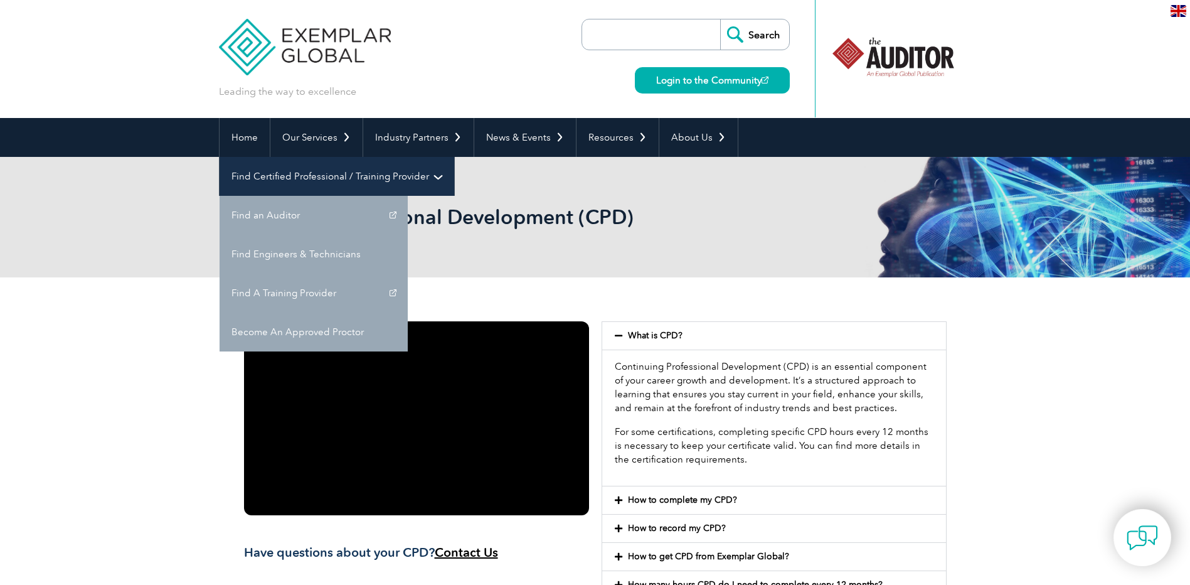
click at [454, 157] on link "Find Certified Professional / Training Provider" at bounding box center [337, 176] width 235 height 39
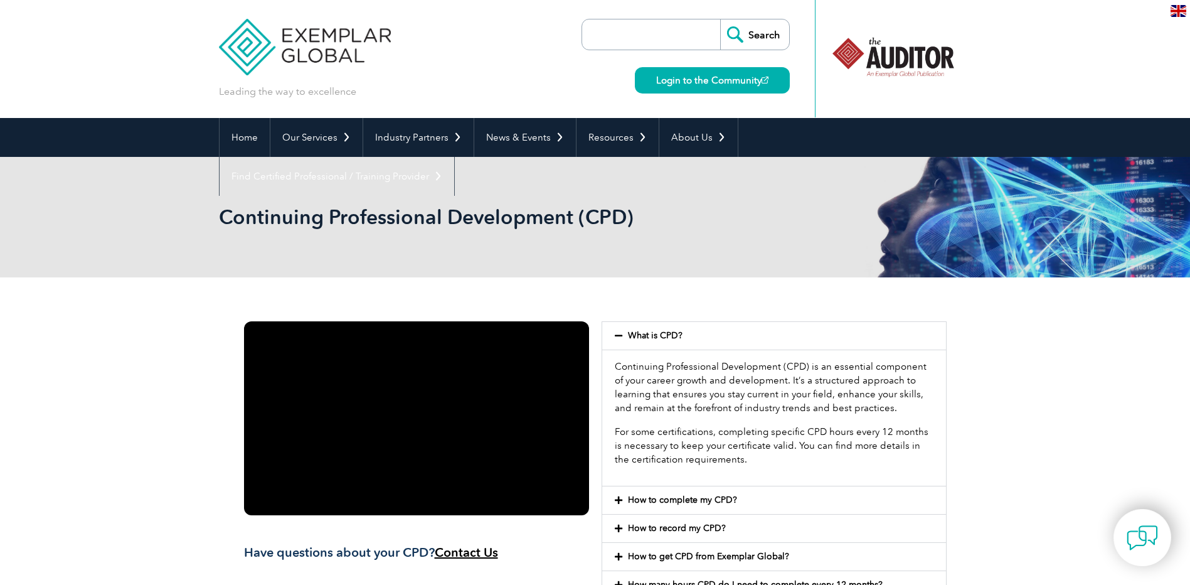
click at [653, 38] on input "search" at bounding box center [655, 34] width 132 height 30
type input "cdg"
click at [720, 19] on input "Search" at bounding box center [754, 34] width 69 height 30
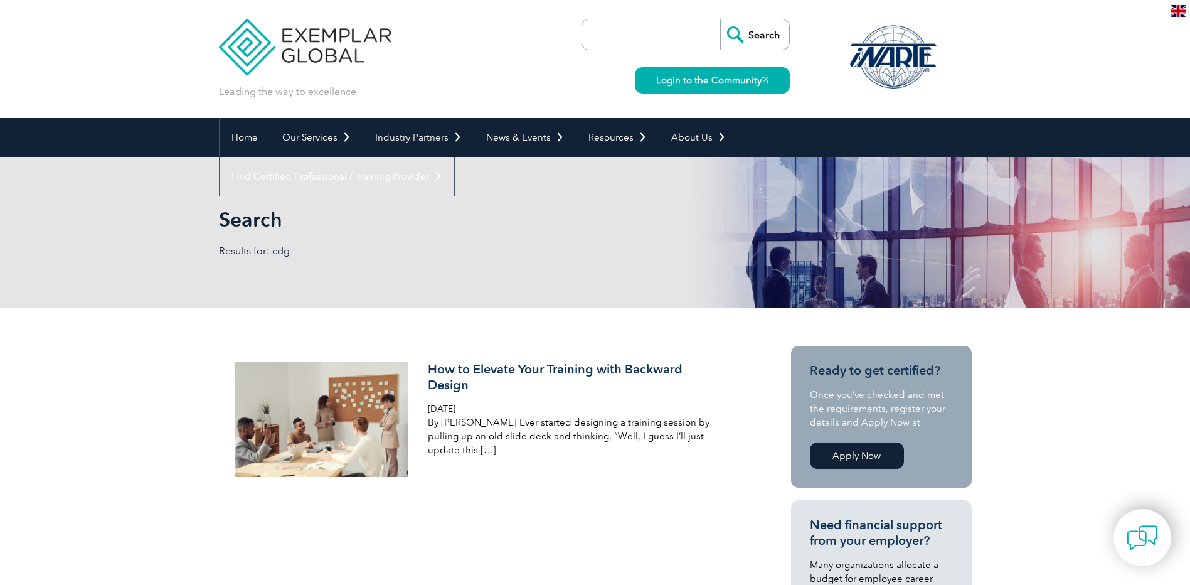
click at [643, 31] on input "search" at bounding box center [655, 34] width 132 height 30
type input "CDG"
click at [720, 19] on input "Search" at bounding box center [754, 34] width 69 height 30
